Goal: Task Accomplishment & Management: Manage account settings

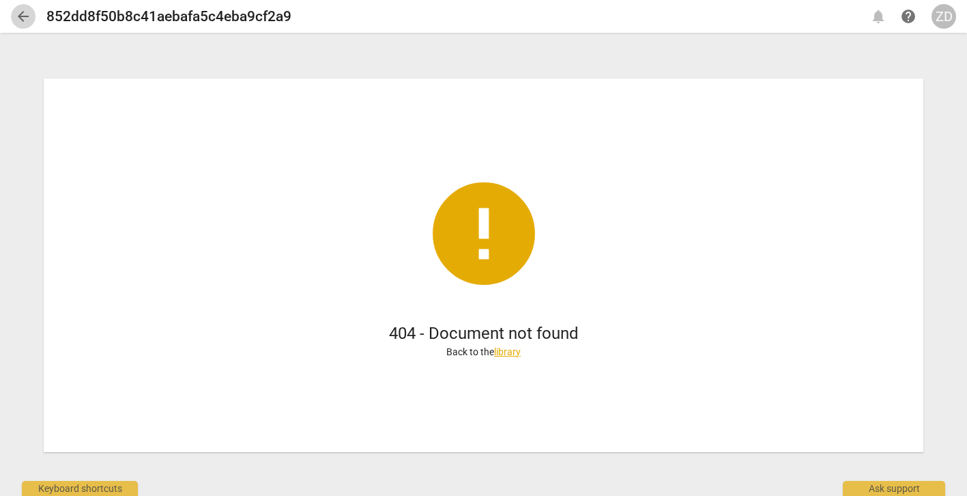
click at [21, 16] on span "arrow_back" at bounding box center [23, 16] width 16 height 16
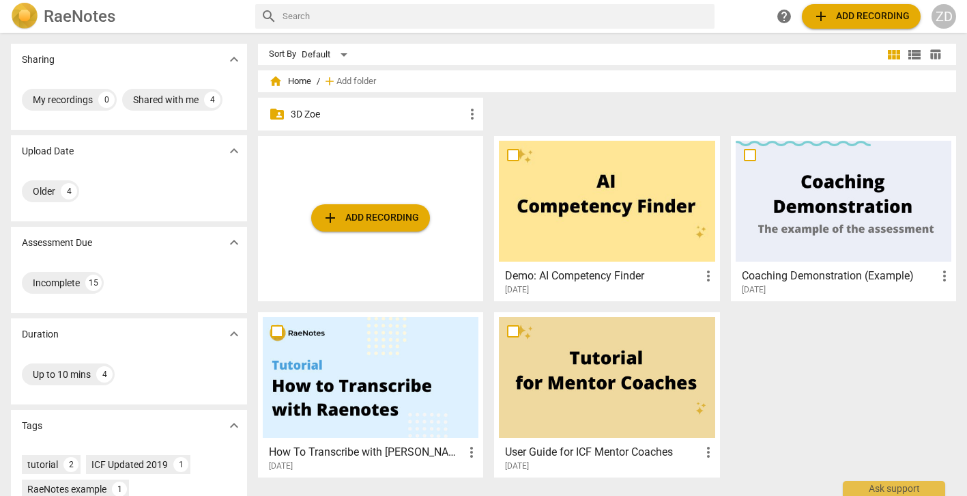
click at [326, 114] on p "3D Zoe" at bounding box center [377, 114] width 173 height 14
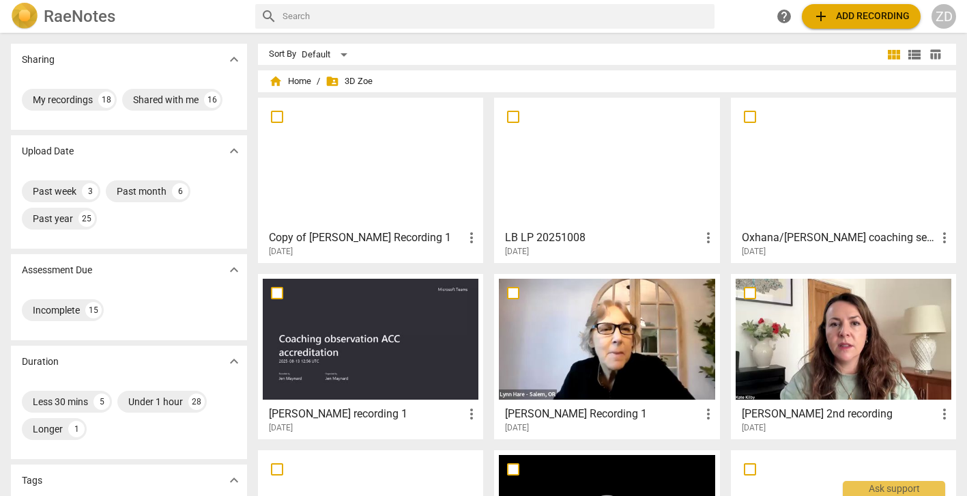
click at [550, 239] on h3 "LB LP 20251008" at bounding box center [602, 237] width 195 height 16
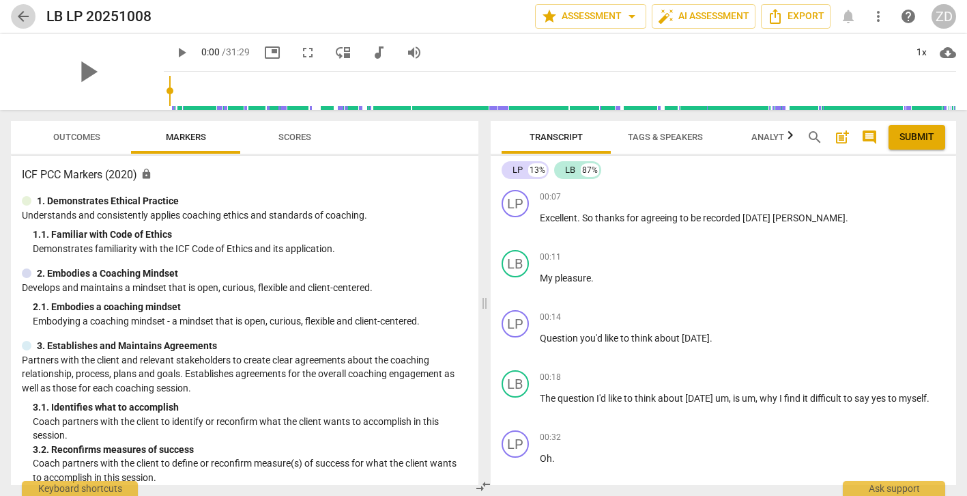
click at [26, 16] on span "arrow_back" at bounding box center [23, 16] width 16 height 16
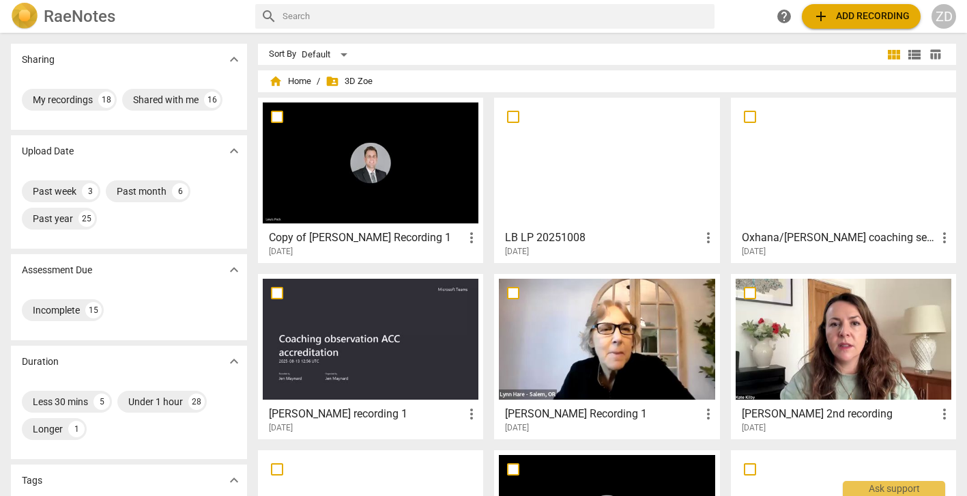
click at [842, 235] on h3 "Oxhana/[PERSON_NAME] coaching session" at bounding box center [839, 237] width 195 height 16
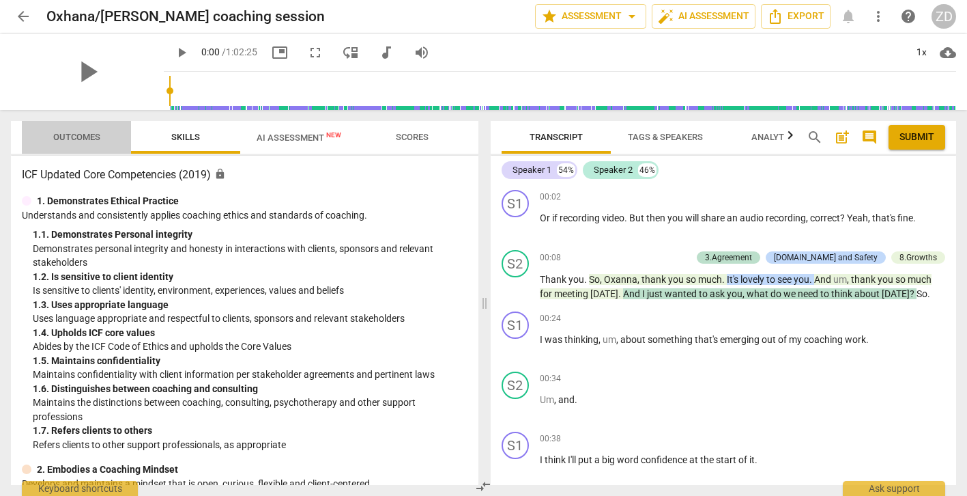
click at [70, 138] on span "Outcomes" at bounding box center [76, 137] width 47 height 10
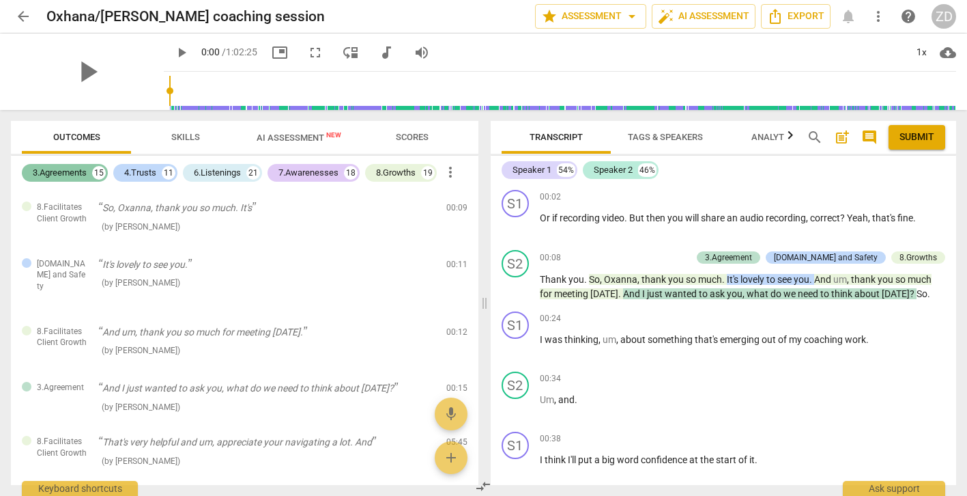
click at [82, 173] on div "3.Agreements" at bounding box center [60, 173] width 54 height 14
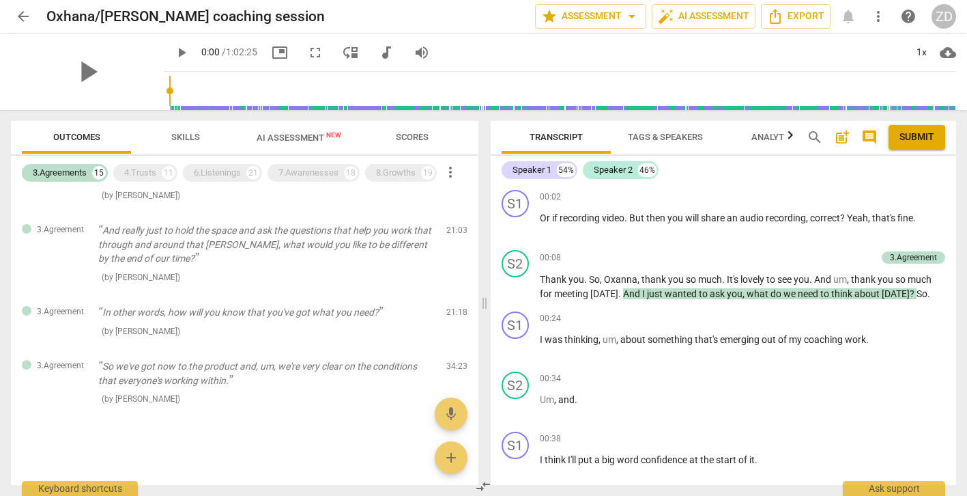
scroll to position [666, 0]
click at [451, 368] on span "delete" at bounding box center [457, 369] width 16 height 16
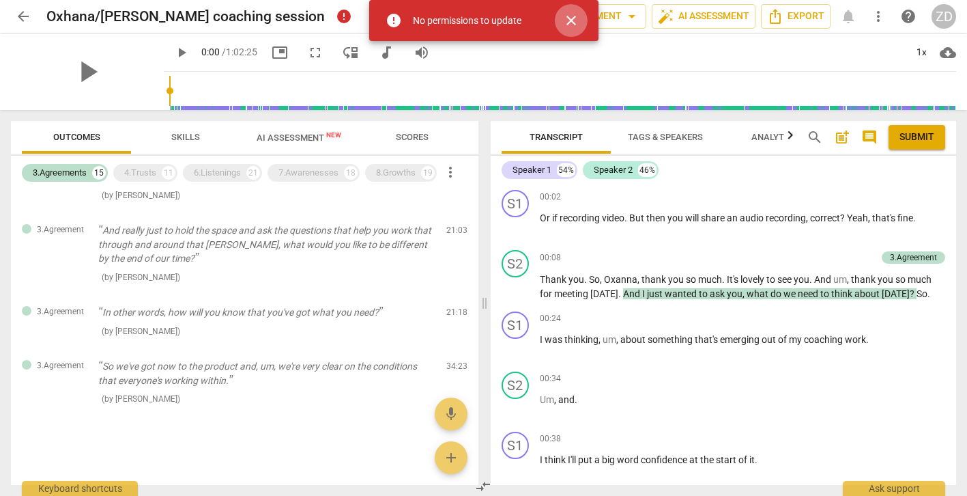
click at [570, 21] on span "close" at bounding box center [571, 20] width 16 height 16
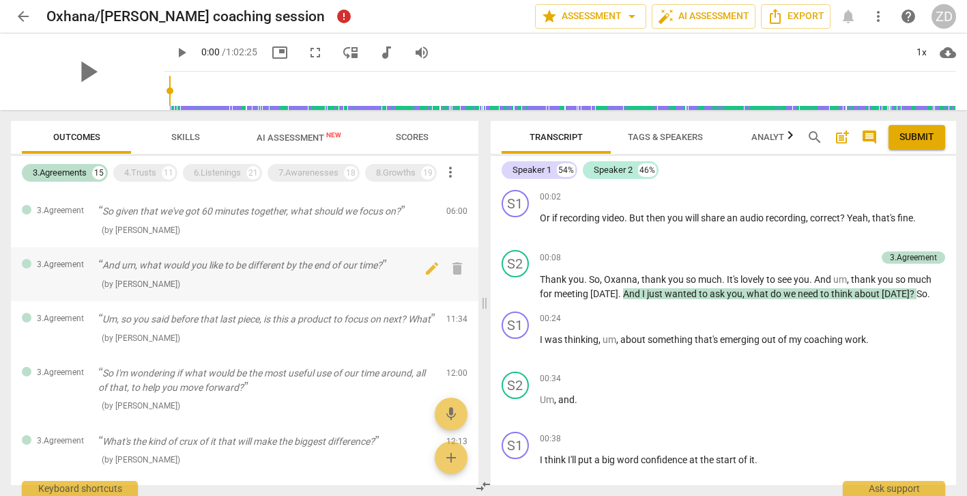
scroll to position [0, 0]
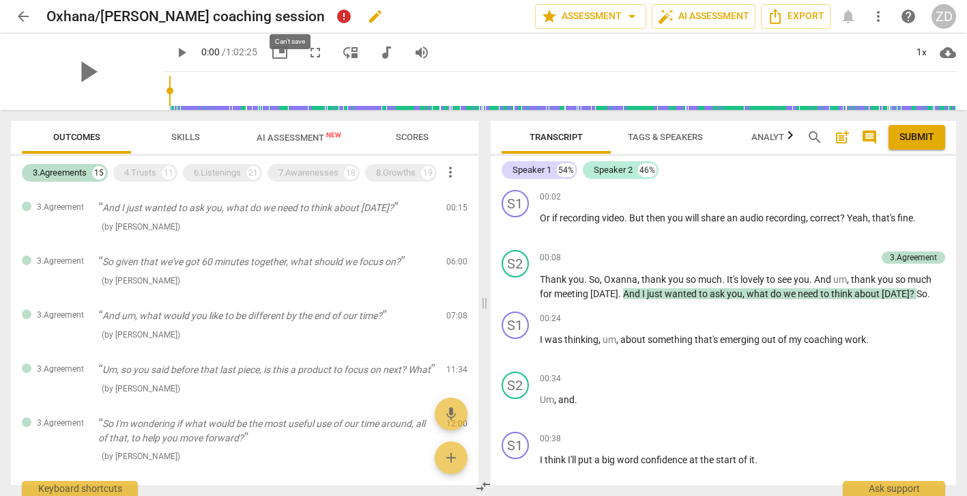
click at [334, 18] on span "error" at bounding box center [343, 16] width 18 height 18
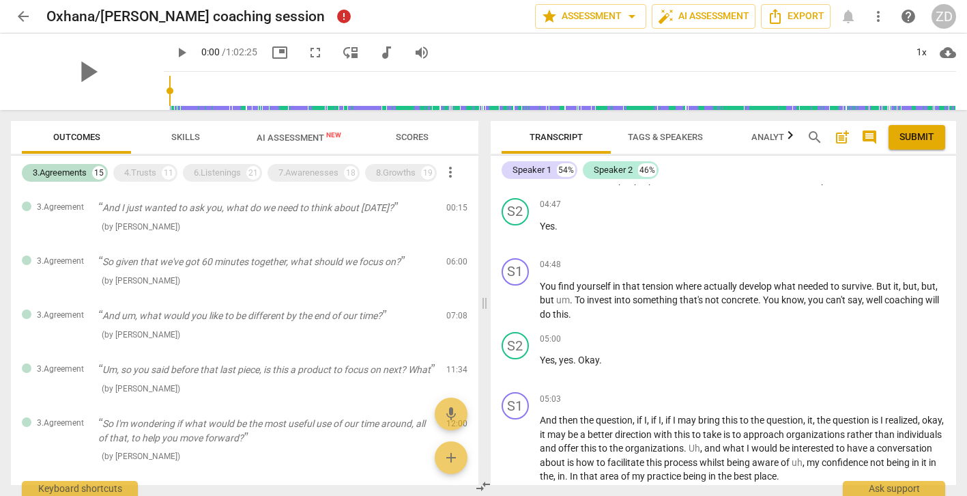
scroll to position [1440, 0]
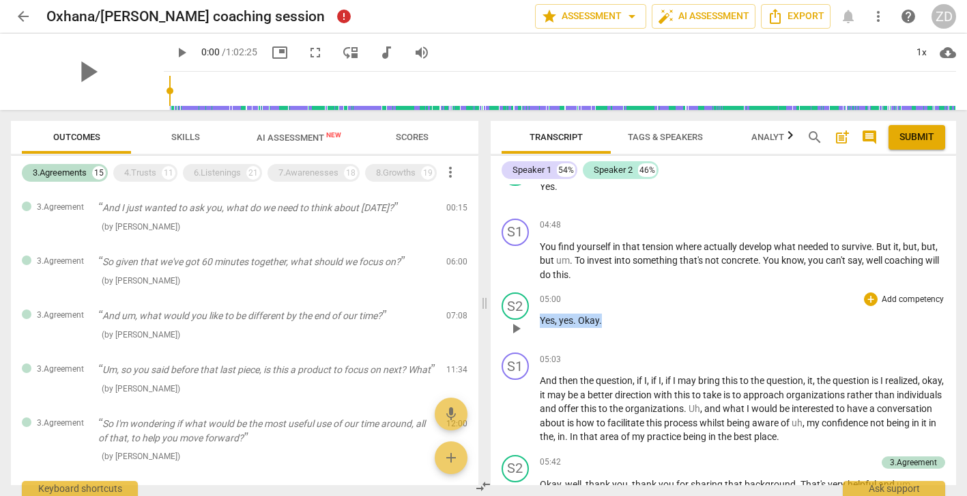
drag, startPoint x: 611, startPoint y: 353, endPoint x: 537, endPoint y: 347, distance: 73.9
click at [537, 347] on div "S2 play_arrow pause 05:00 + Add competency keyboard_arrow_right Yes , yes . Oka…" at bounding box center [724, 317] width 466 height 60
click at [706, 328] on p "Yes , yes . Okay ." at bounding box center [743, 320] width 406 height 14
click at [144, 175] on div "4.Trusts" at bounding box center [140, 173] width 32 height 14
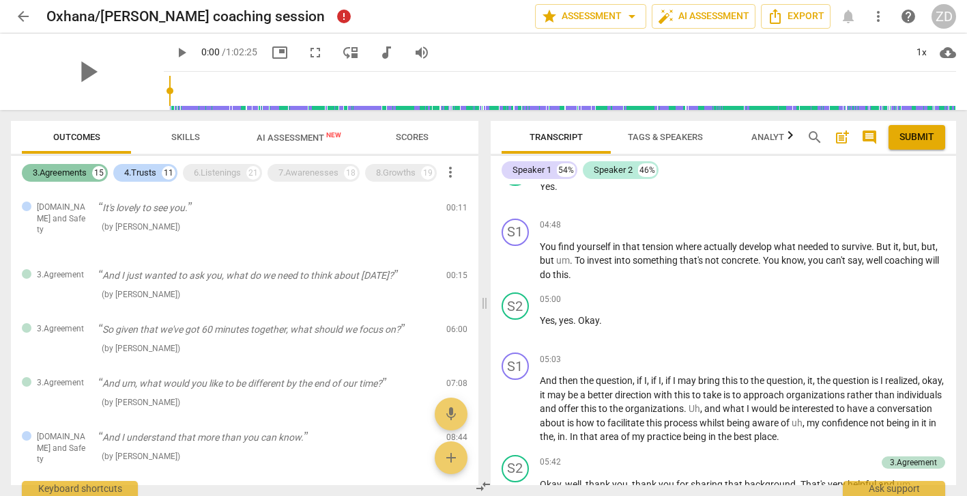
click at [89, 171] on div "3.Agreements 15" at bounding box center [65, 173] width 86 height 18
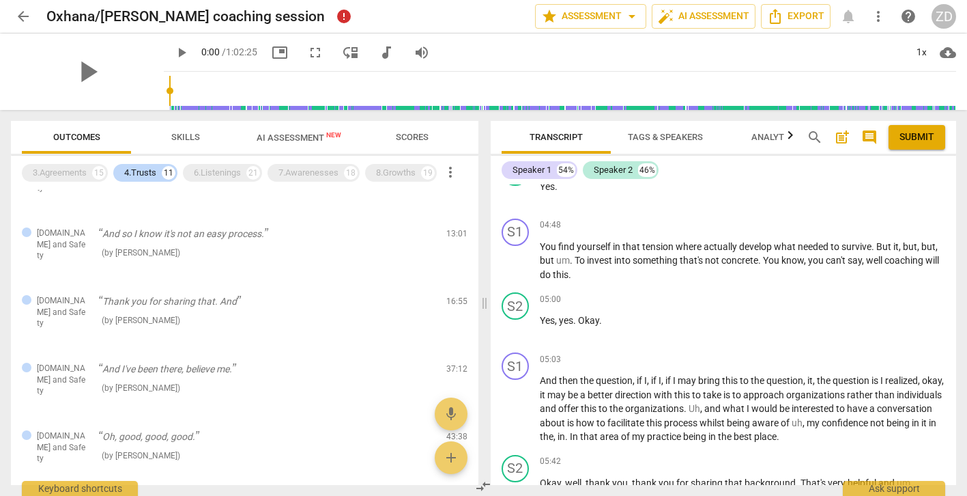
scroll to position [184, 0]
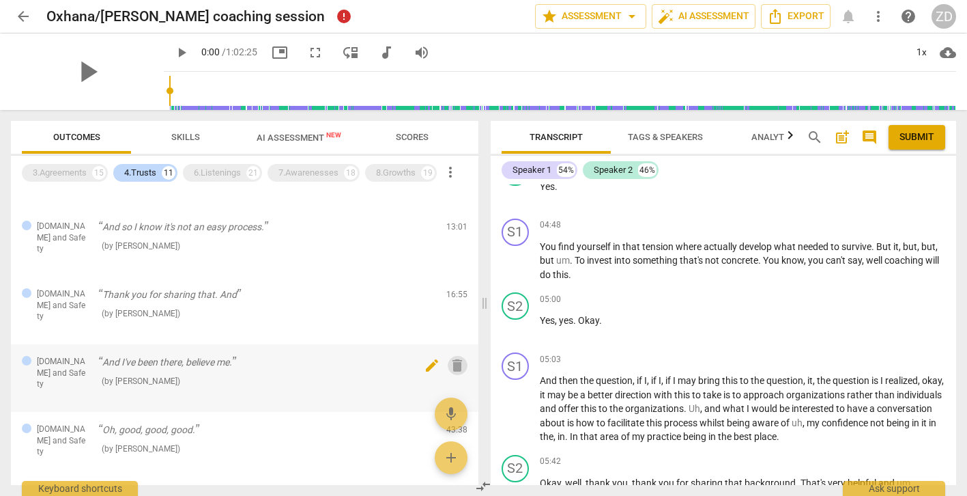
click at [453, 357] on span "delete" at bounding box center [457, 365] width 16 height 16
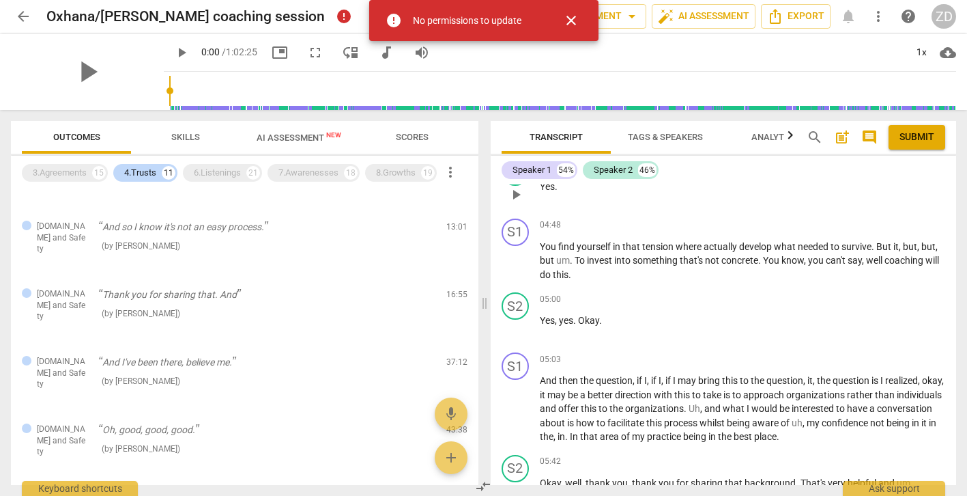
scroll to position [1432, 0]
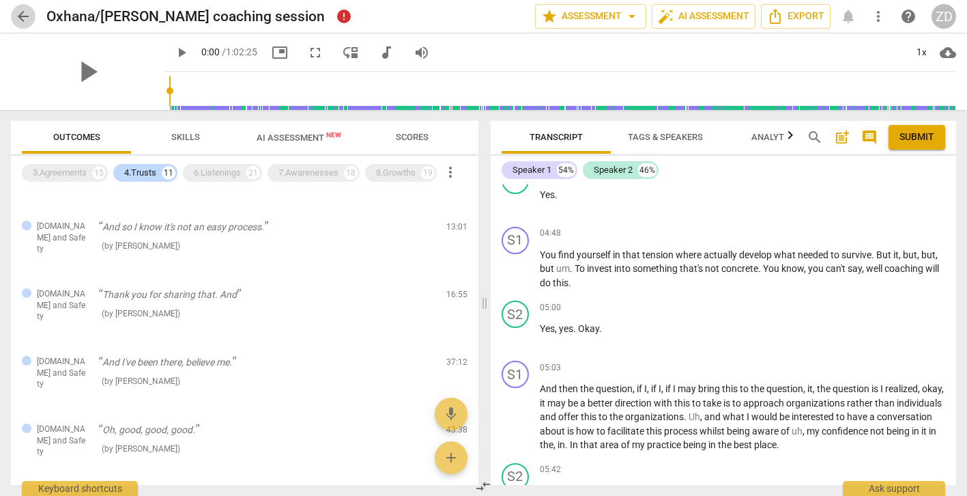
click at [24, 14] on span "arrow_back" at bounding box center [23, 16] width 16 height 16
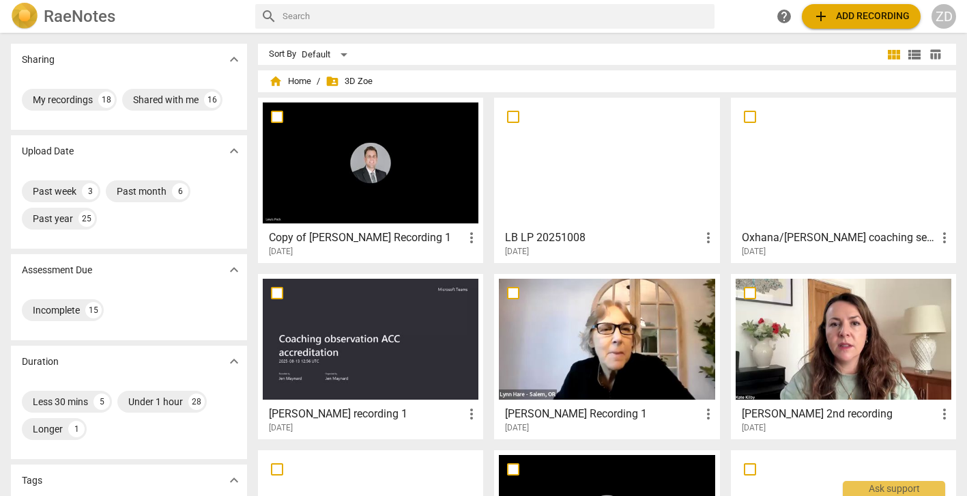
click at [947, 17] on div "ZD" at bounding box center [944, 16] width 25 height 25
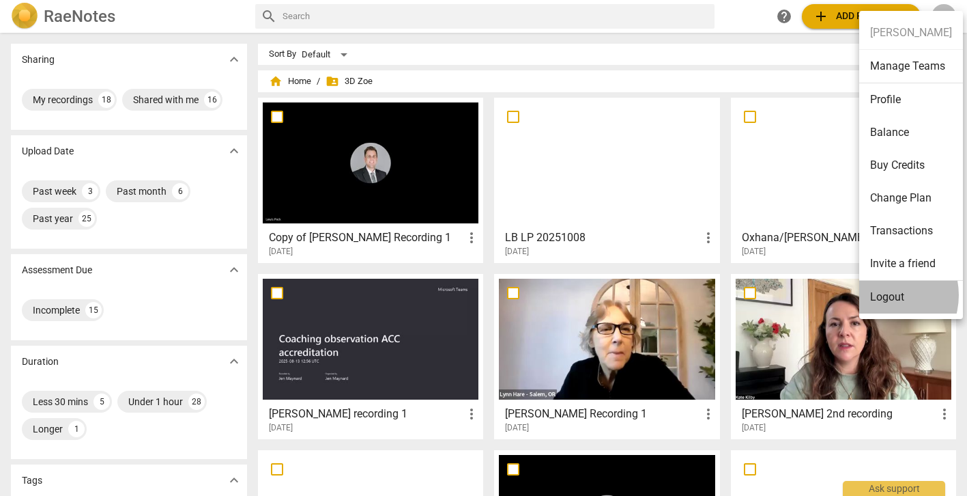
click at [881, 295] on li "Logout" at bounding box center [911, 297] width 104 height 33
